Goal: Navigation & Orientation: Find specific page/section

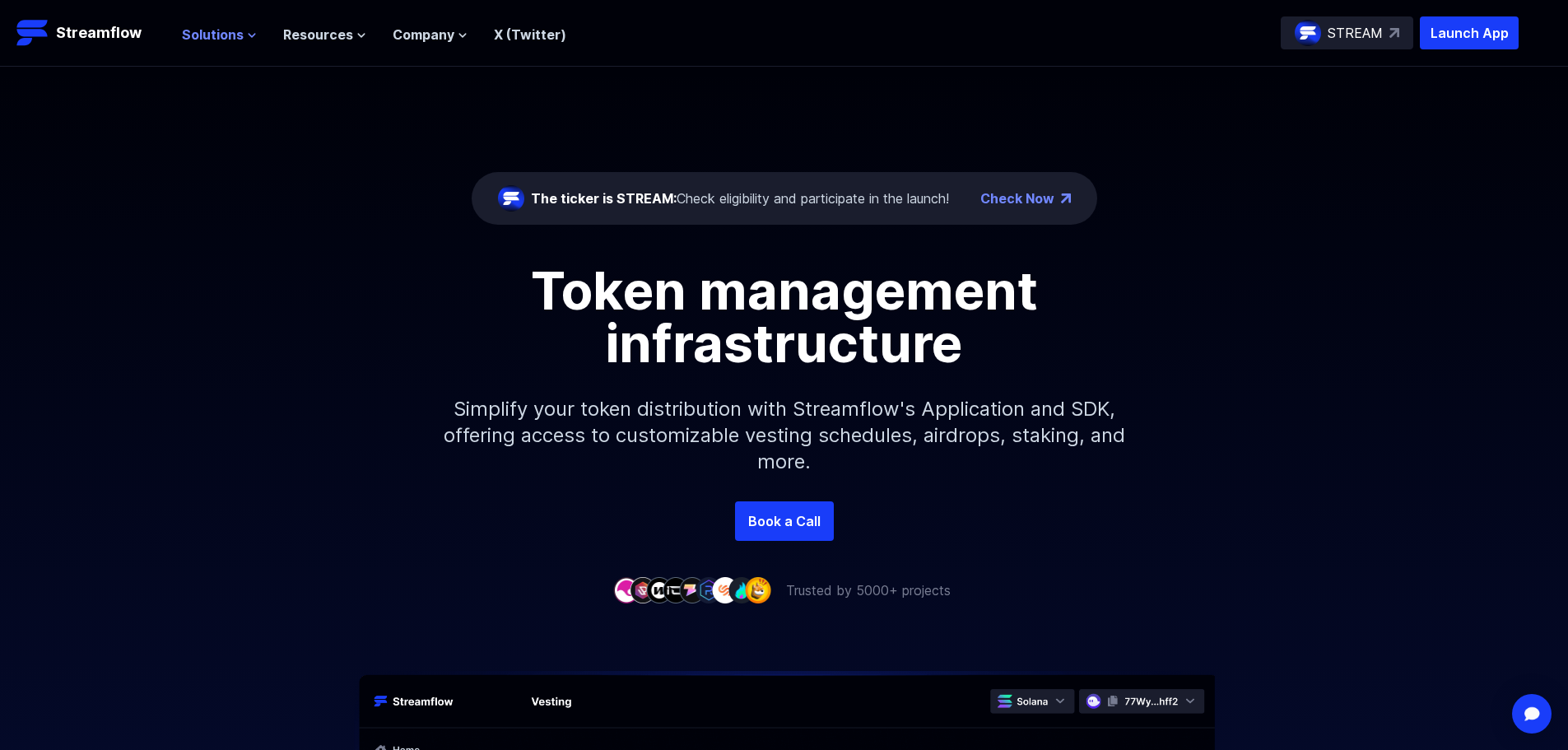
click at [248, 34] on icon at bounding box center [252, 36] width 7 height 3
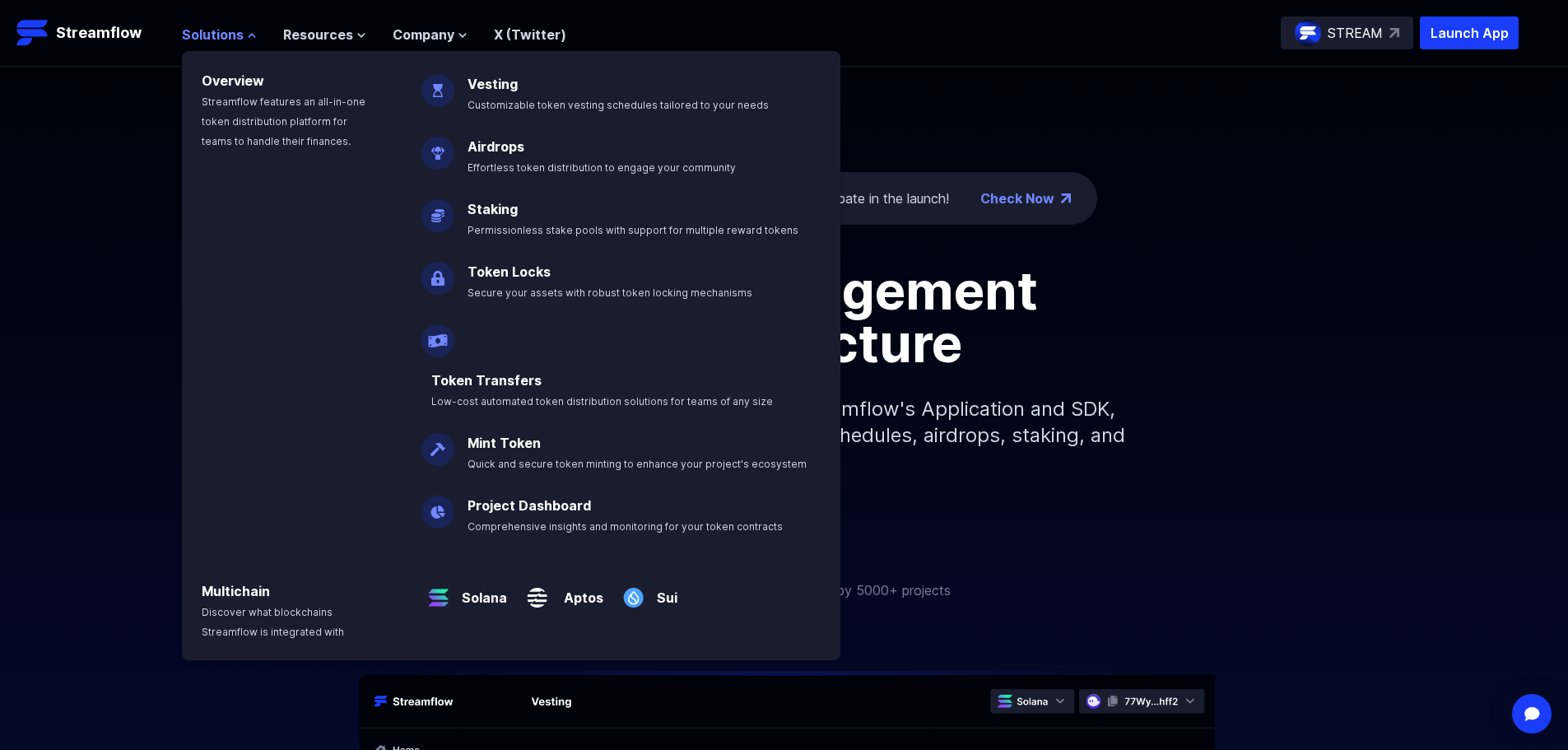
click at [235, 31] on span "Solutions" at bounding box center [213, 34] width 62 height 20
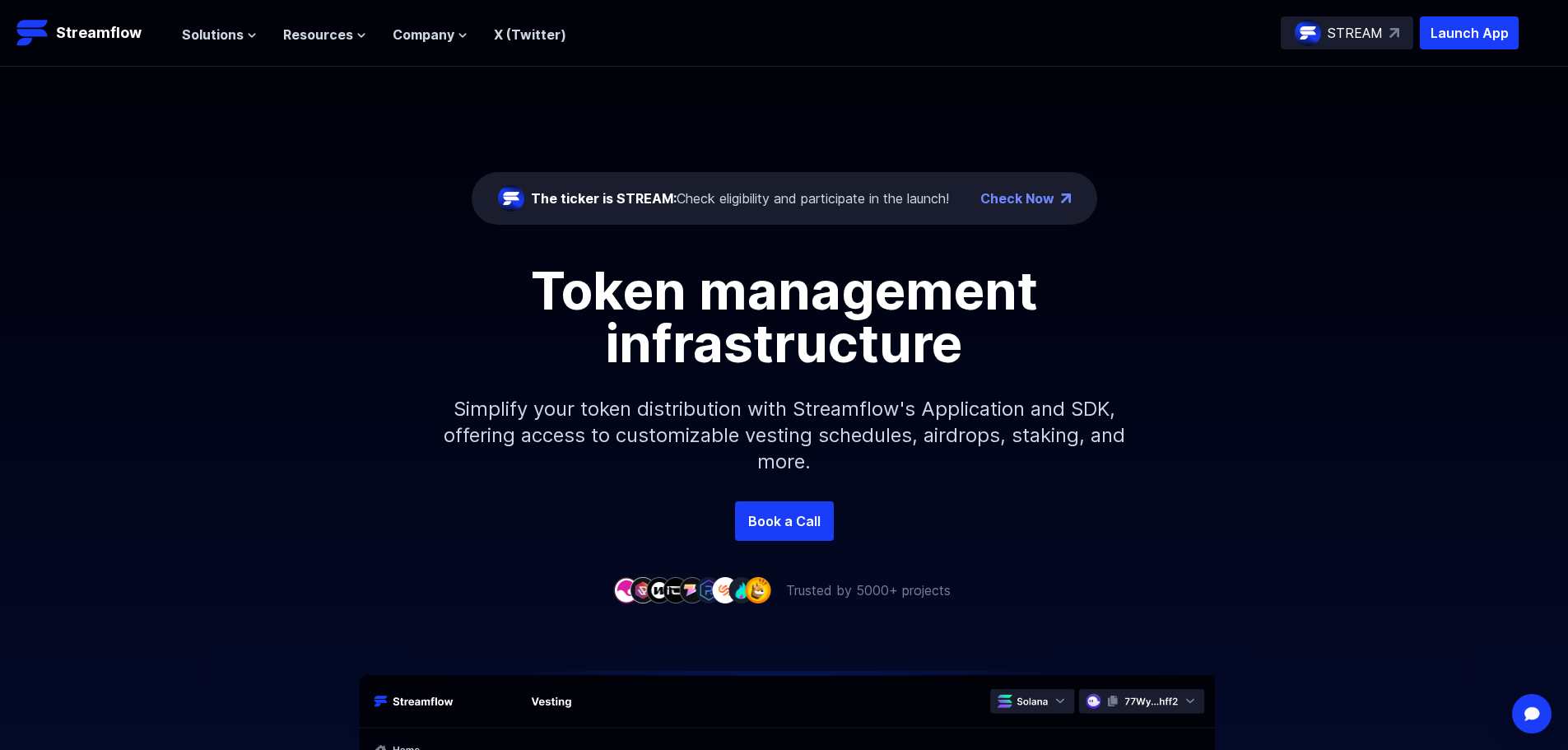
click at [366, 37] on ul "Solutions Overview Streamflow features an all-in-one token distribution platfor…" at bounding box center [374, 34] width 384 height 20
click at [339, 33] on span "Resources" at bounding box center [318, 34] width 70 height 20
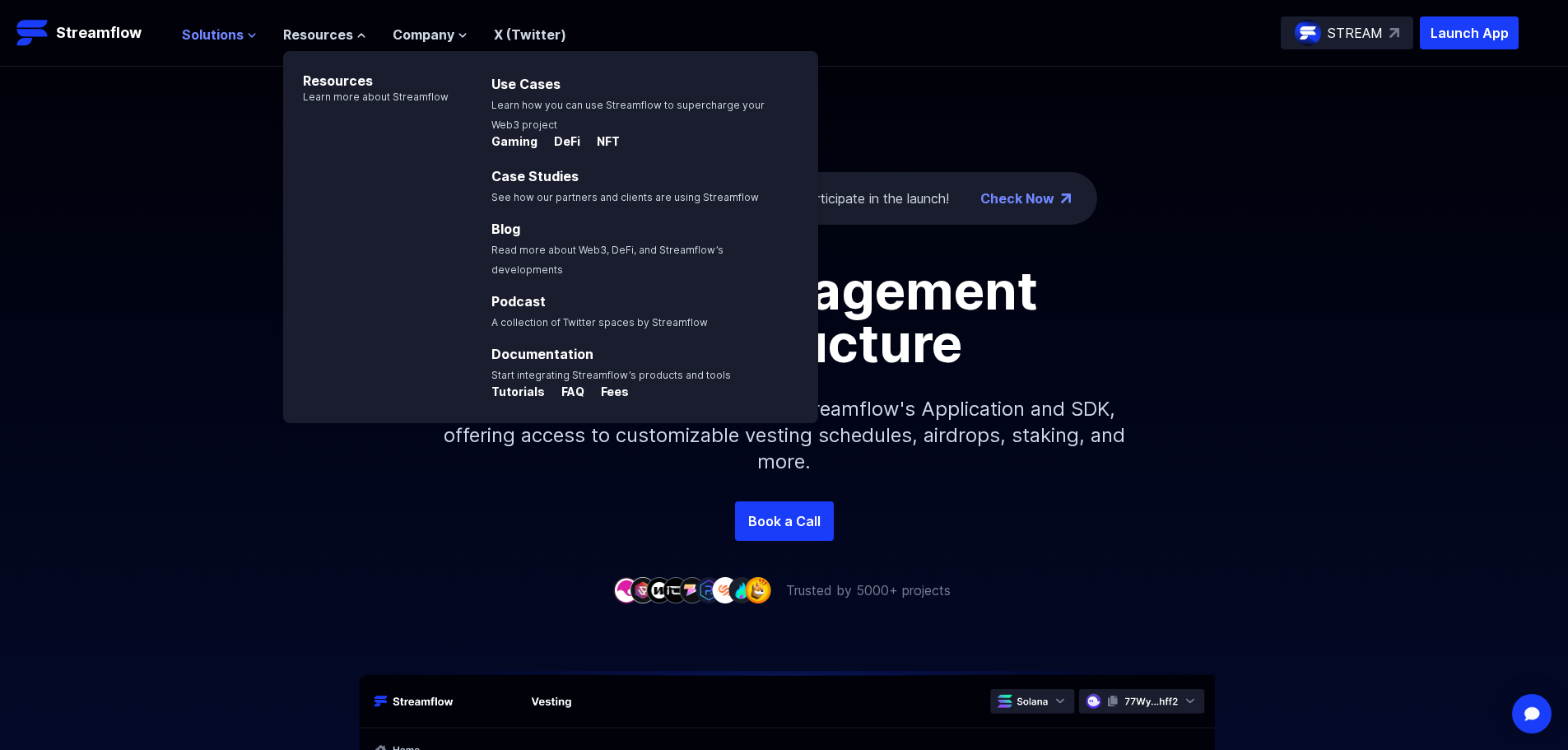
click at [235, 34] on span "Solutions" at bounding box center [213, 34] width 62 height 20
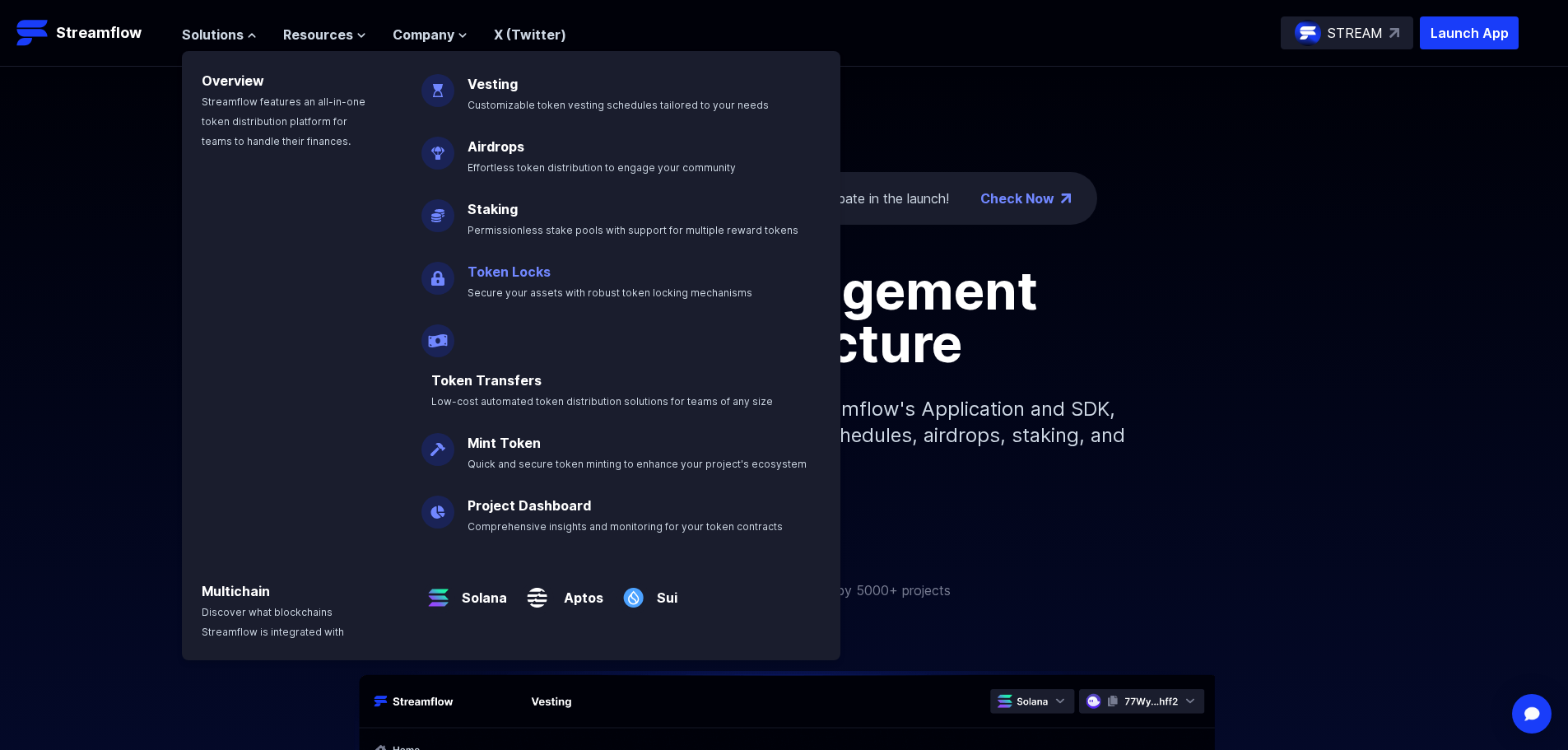
click at [511, 269] on link "Token Locks" at bounding box center [509, 271] width 83 height 16
